Goal: Navigation & Orientation: Find specific page/section

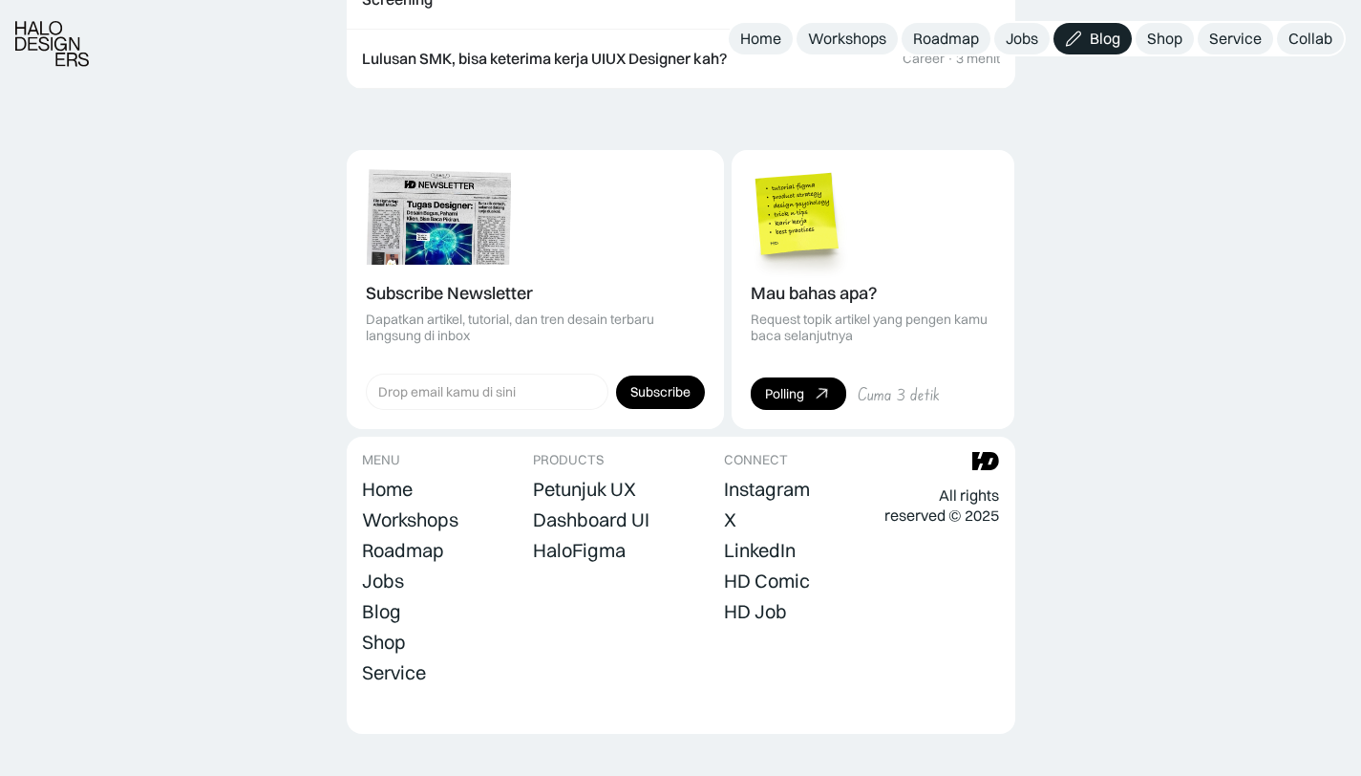
scroll to position [2567, 0]
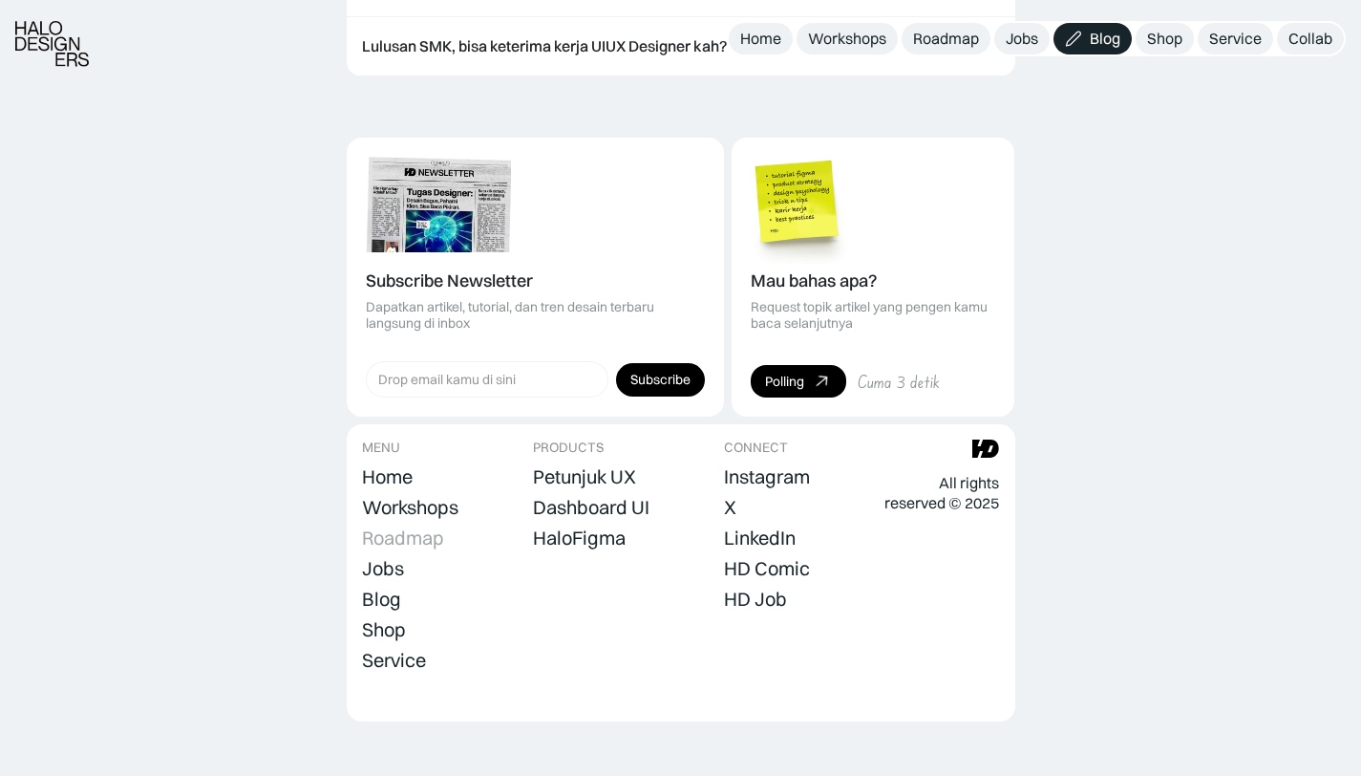
click at [411, 526] on div "Roadmap" at bounding box center [403, 537] width 82 height 23
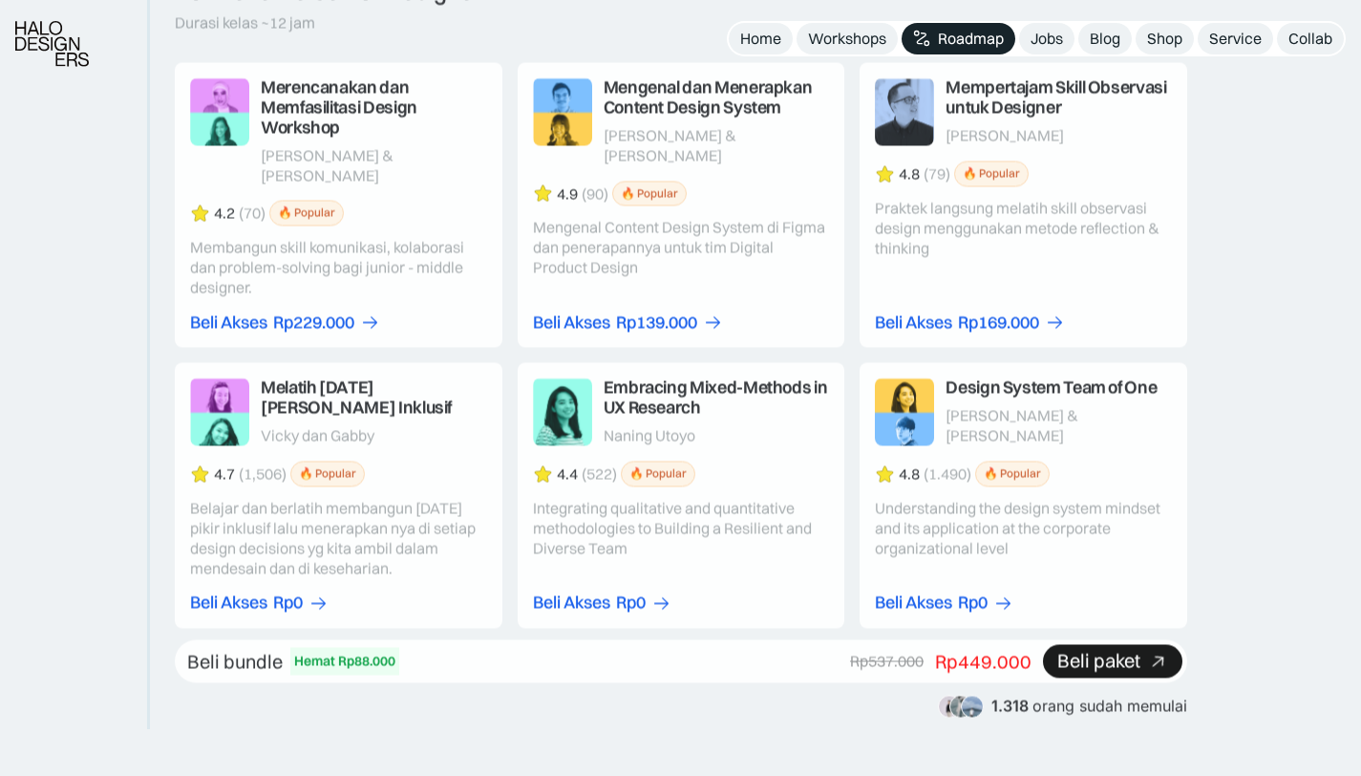
scroll to position [3602, 0]
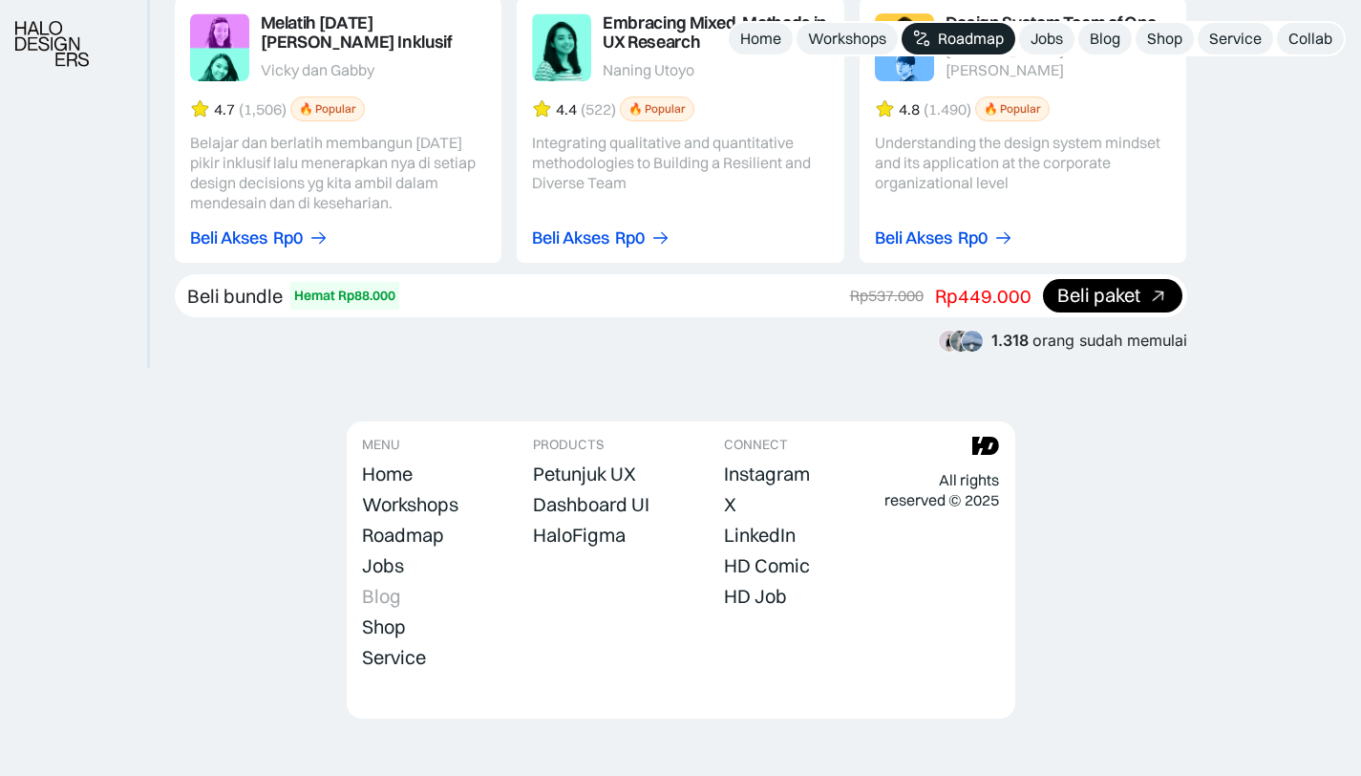
click at [395, 585] on div "Blog" at bounding box center [381, 596] width 39 height 23
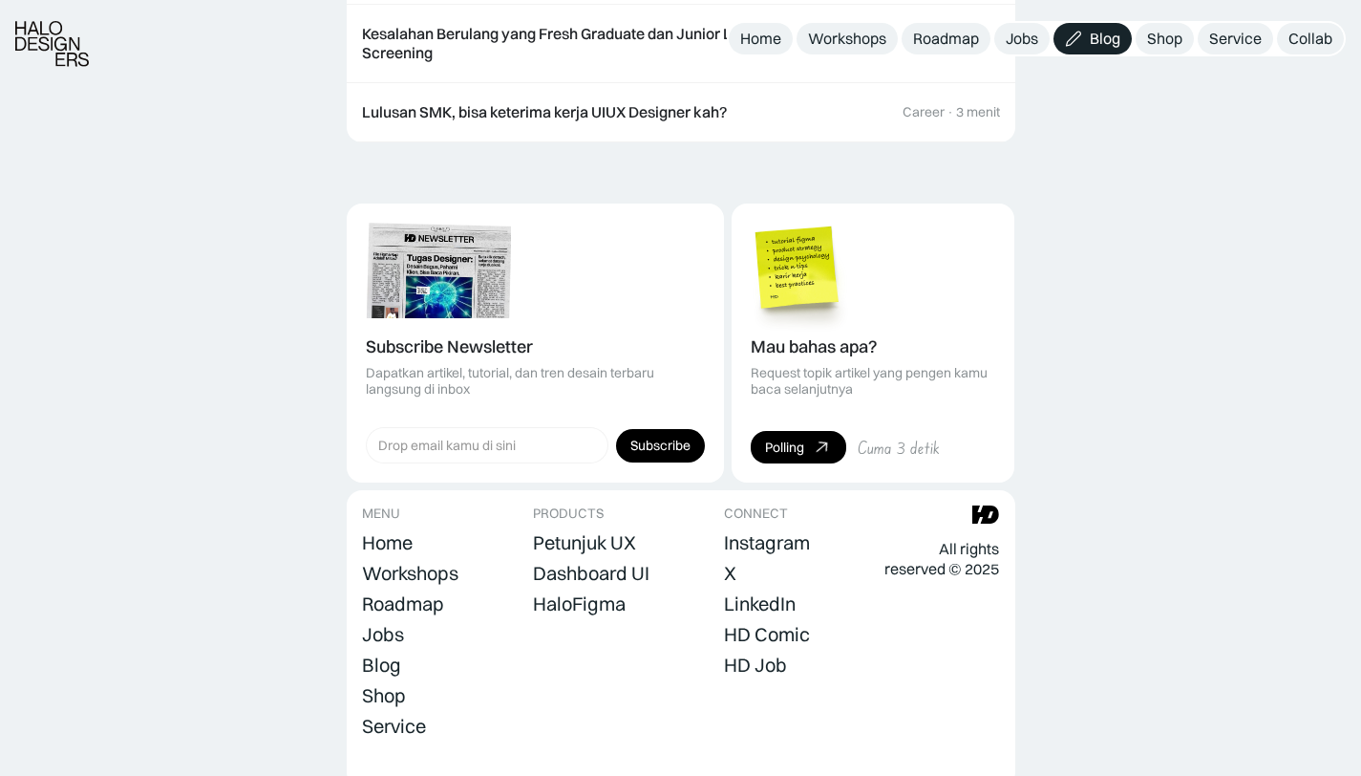
scroll to position [2501, 0]
